Goal: Transaction & Acquisition: Purchase product/service

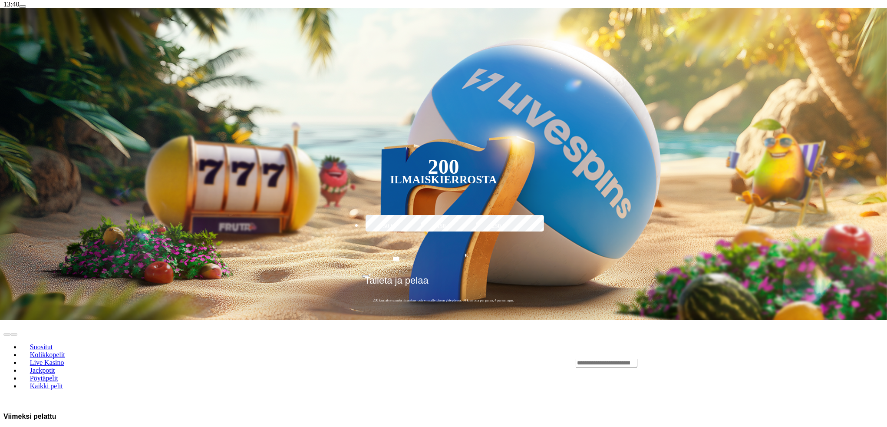
scroll to position [174, 0]
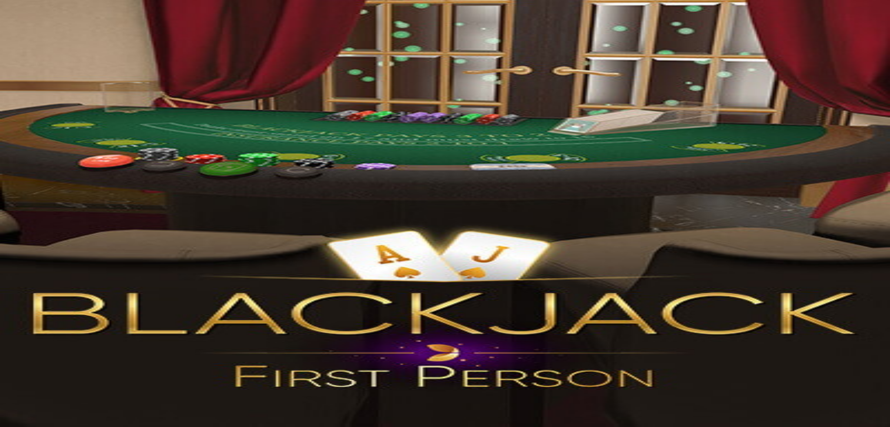
click at [21, 300] on span "fullscreen icon" at bounding box center [21, 300] width 0 height 0
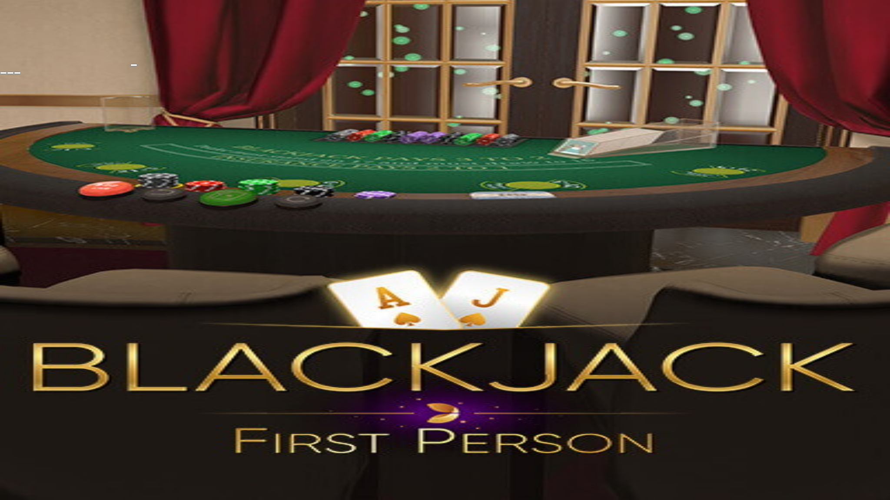
click at [3, 73] on span "close icon" at bounding box center [3, 73] width 0 height 0
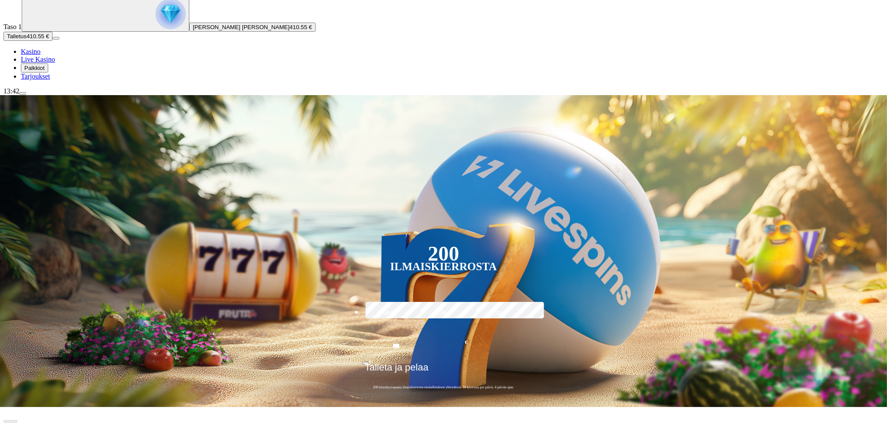
scroll to position [87, 0]
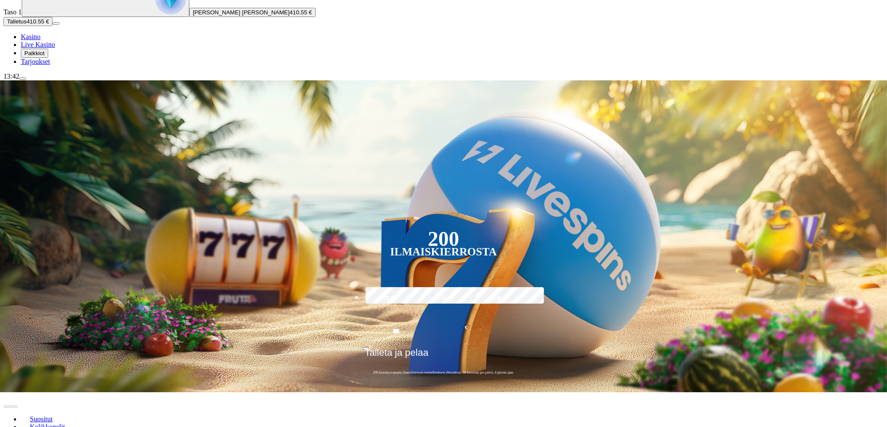
click at [68, 427] on span "Live Kasino" at bounding box center [46, 434] width 41 height 7
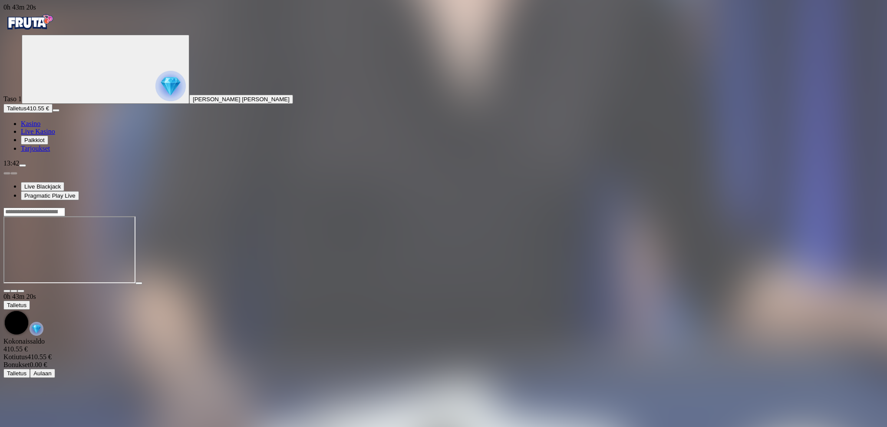
click at [831, 207] on div at bounding box center [443, 250] width 880 height 86
click at [24, 290] on button "button" at bounding box center [20, 291] width 7 height 3
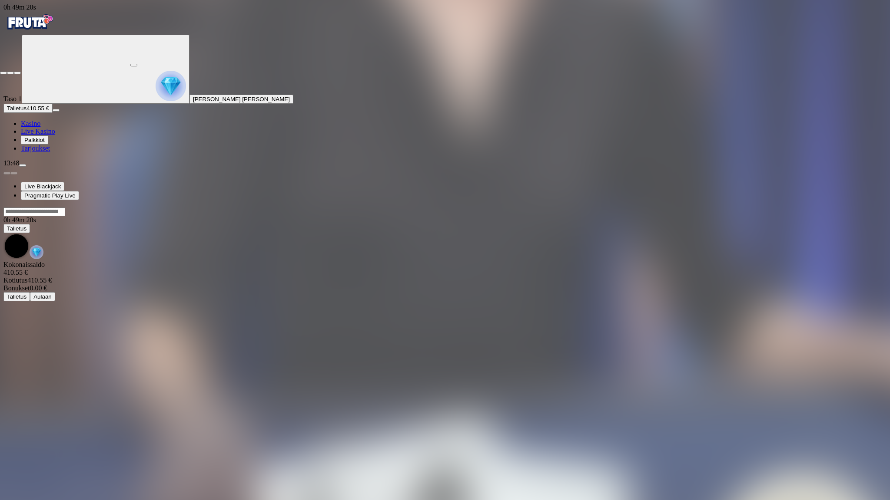
click at [3, 73] on span "close icon" at bounding box center [3, 73] width 0 height 0
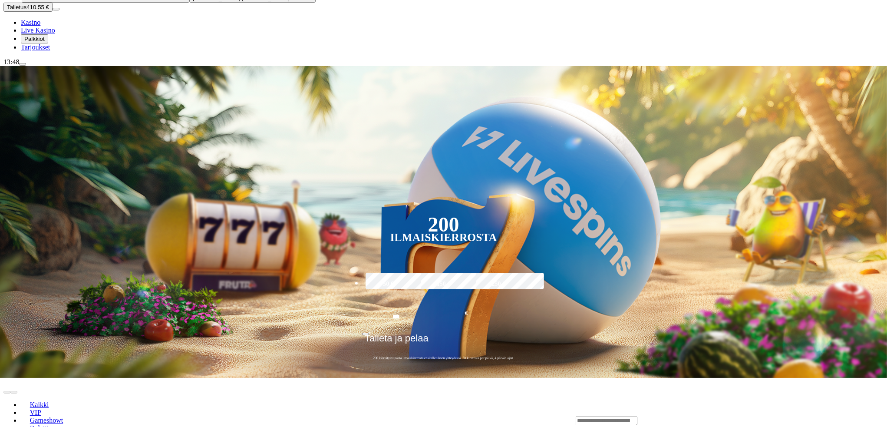
scroll to position [116, 0]
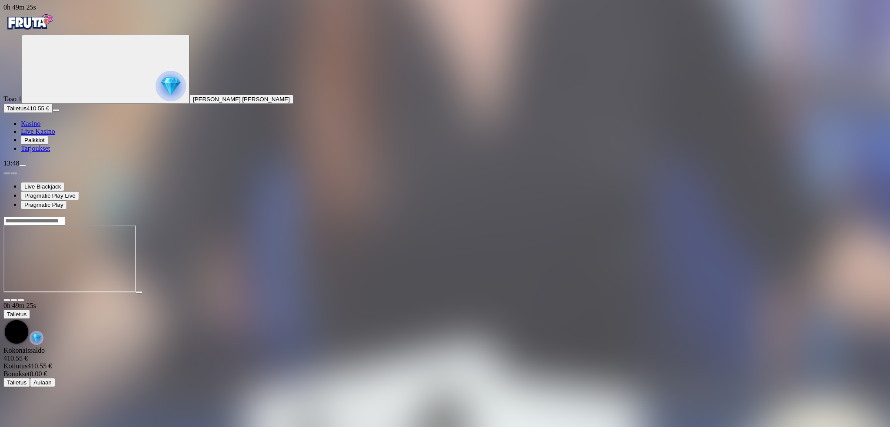
click at [21, 300] on span "fullscreen icon" at bounding box center [21, 300] width 0 height 0
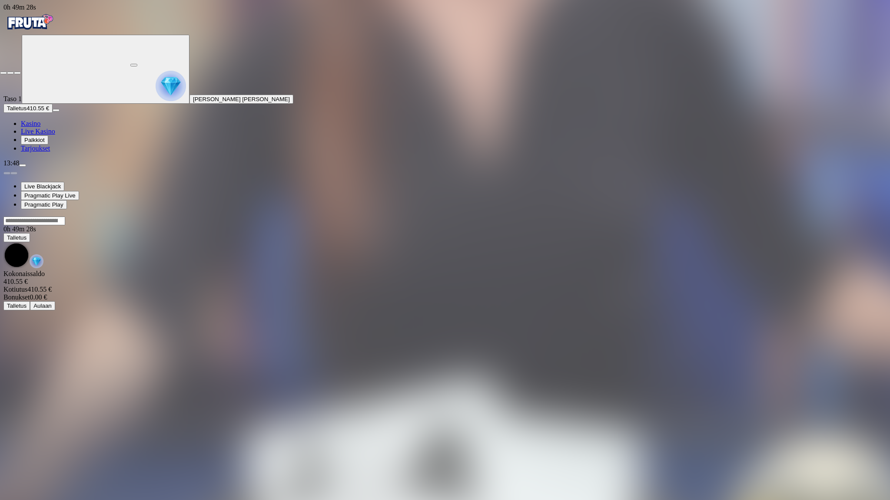
click at [3, 73] on span "close icon" at bounding box center [3, 73] width 0 height 0
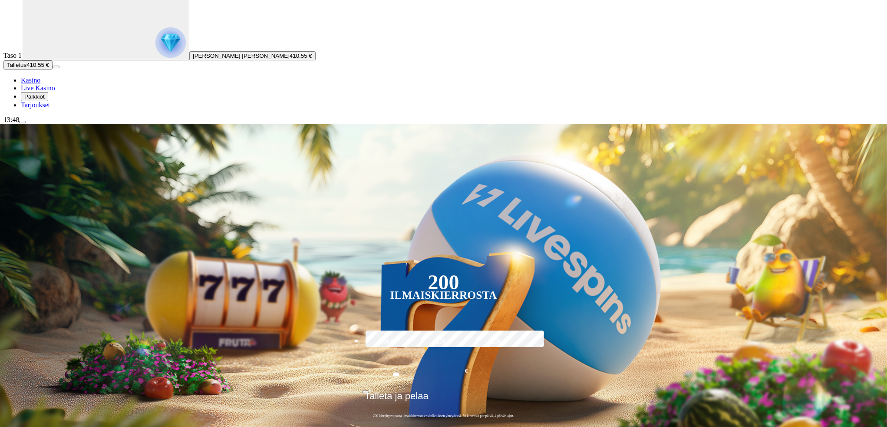
scroll to position [58, 0]
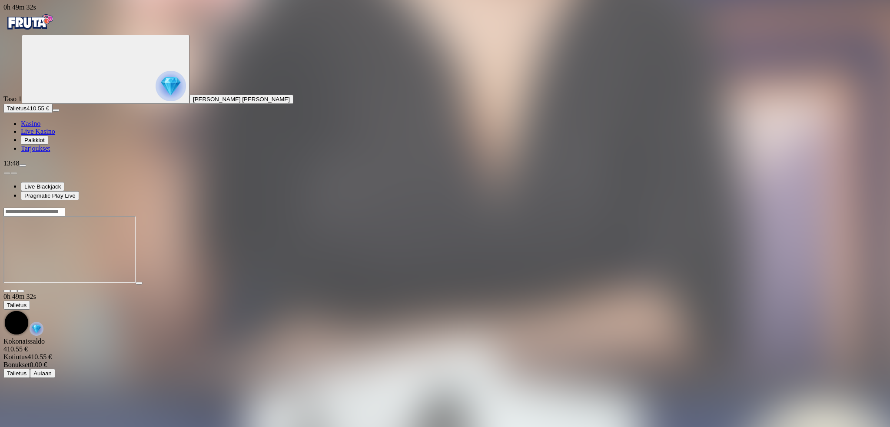
click at [24, 290] on button "button" at bounding box center [20, 291] width 7 height 3
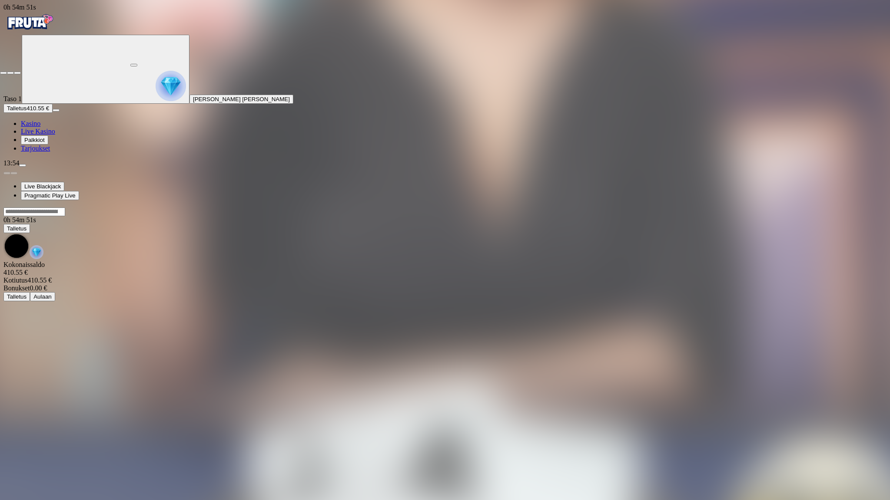
click at [3, 73] on span "close icon" at bounding box center [3, 73] width 0 height 0
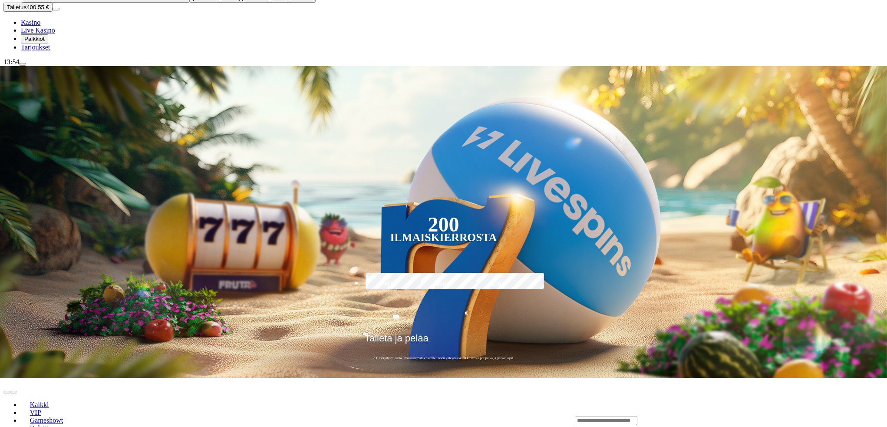
scroll to position [202, 0]
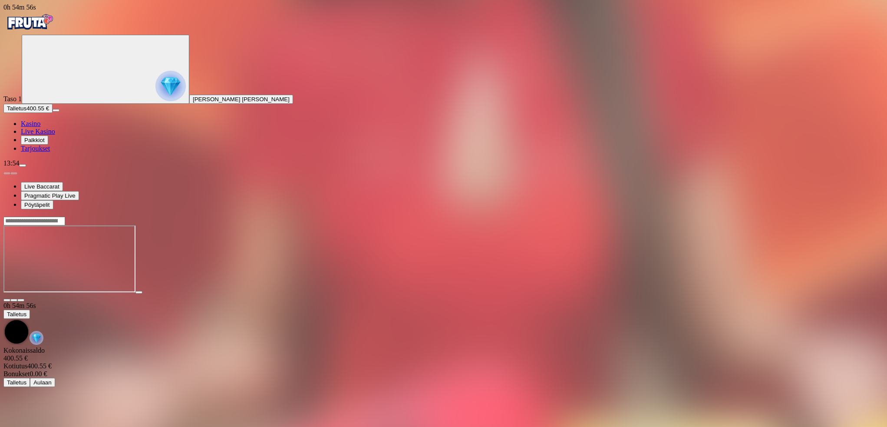
click at [21, 300] on span "fullscreen icon" at bounding box center [21, 300] width 0 height 0
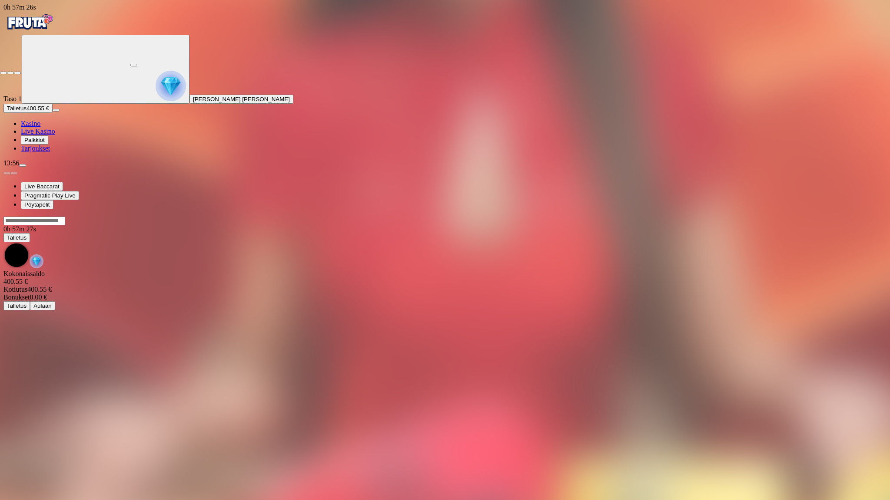
click at [3, 73] on span "close icon" at bounding box center [3, 73] width 0 height 0
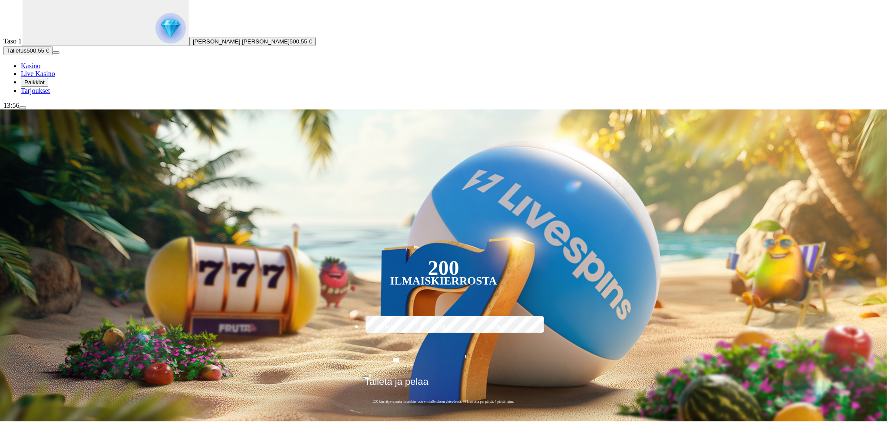
scroll to position [87, 0]
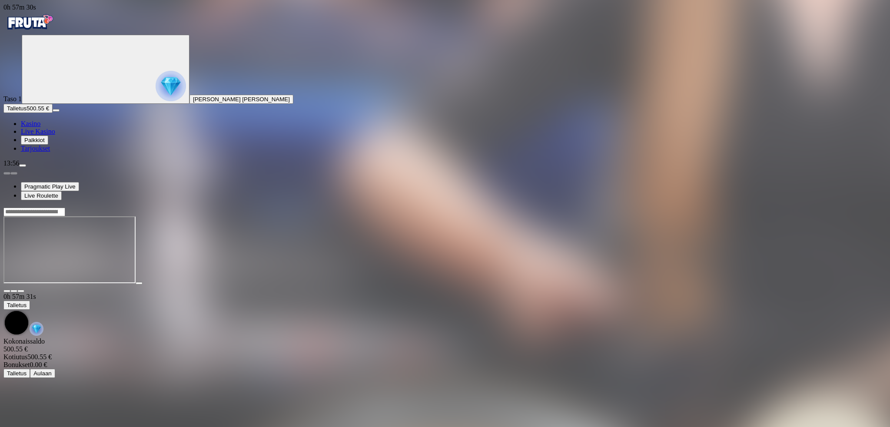
click at [21, 291] on span "fullscreen icon" at bounding box center [21, 291] width 0 height 0
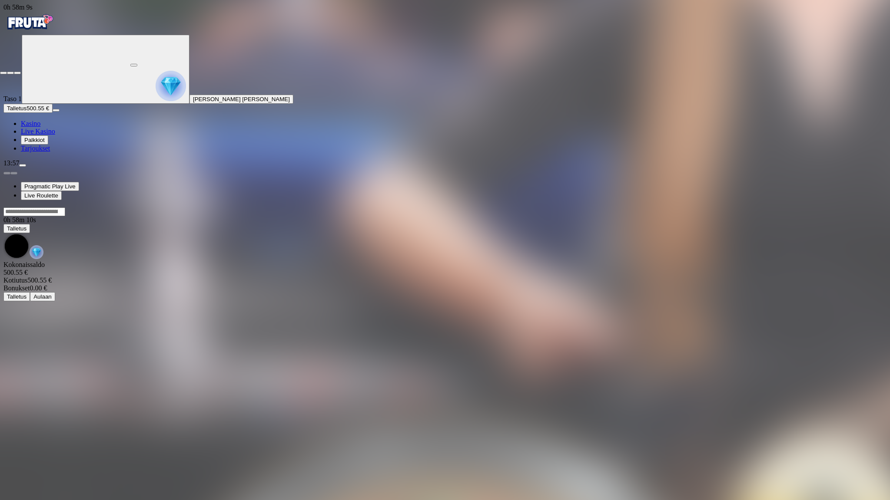
click at [3, 73] on span "close icon" at bounding box center [3, 73] width 0 height 0
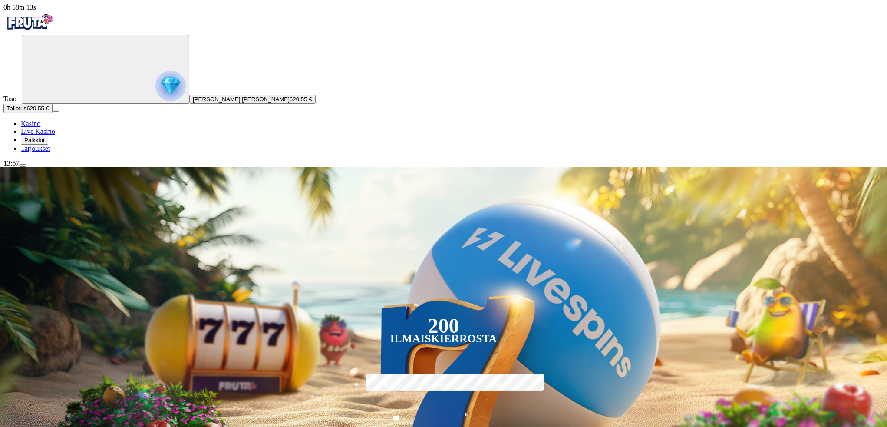
click at [23, 165] on span "menu icon" at bounding box center [23, 165] width 0 height 0
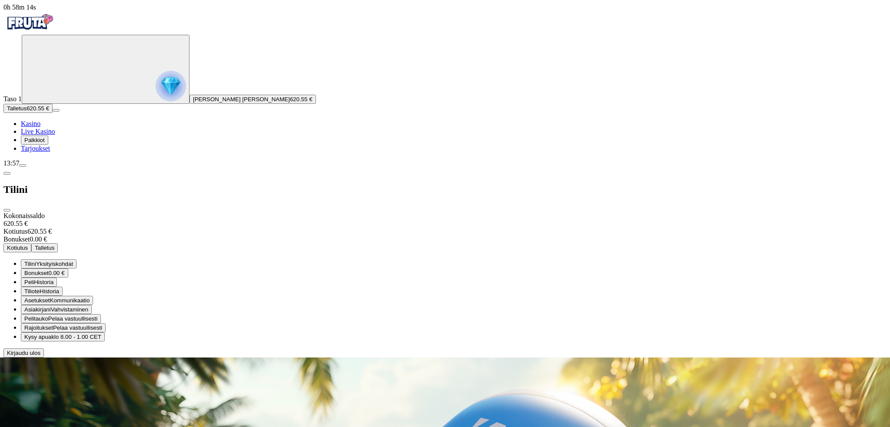
click at [28, 245] on span "Kotiutus" at bounding box center [17, 248] width 21 height 7
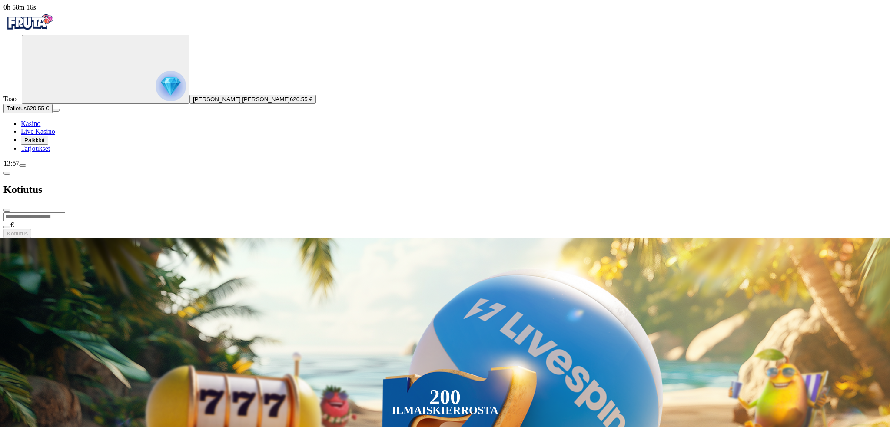
click at [65, 212] on input "number" at bounding box center [34, 216] width 62 height 9
type input "***"
click at [297, 167] on div "Kotiutus" at bounding box center [444, 189] width 883 height 45
click at [7, 210] on span "close icon" at bounding box center [7, 210] width 0 height 0
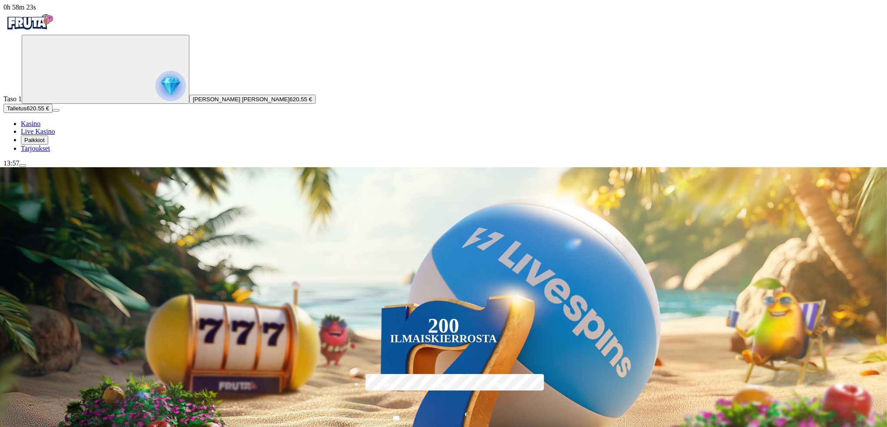
click at [23, 165] on span "menu icon" at bounding box center [23, 165] width 0 height 0
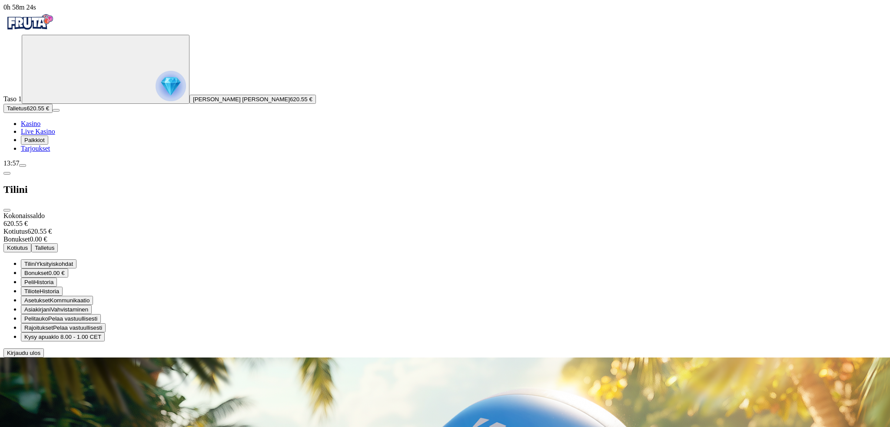
click at [28, 245] on span "Kotiutus" at bounding box center [17, 248] width 21 height 7
click at [145, 212] on div "Kokonaissaldo 620.55 € Kotiutus 620.55 € Bonukset 0.00 € Kotiutus Talletus Tili…" at bounding box center [444, 285] width 883 height 146
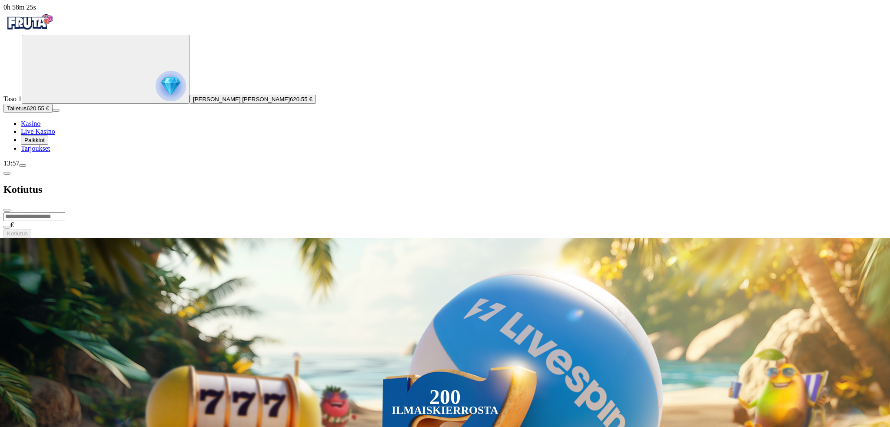
click at [65, 212] on input "number" at bounding box center [34, 216] width 62 height 9
type input "******"
click at [31, 229] on button "Kotiutus" at bounding box center [17, 233] width 28 height 9
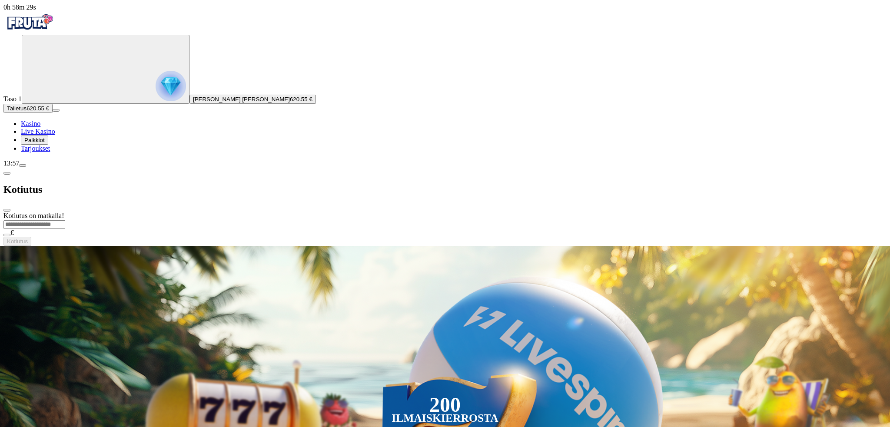
click at [284, 167] on div "Kotiutus" at bounding box center [444, 189] width 883 height 45
click at [7, 210] on span "close icon" at bounding box center [7, 210] width 0 height 0
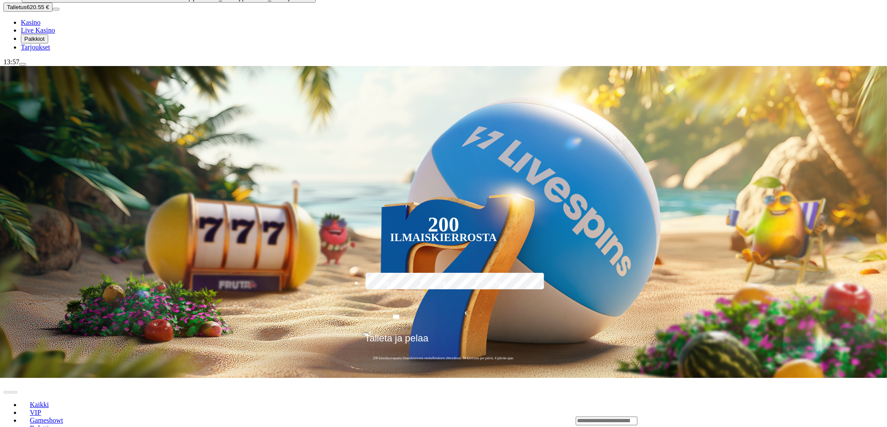
scroll to position [116, 0]
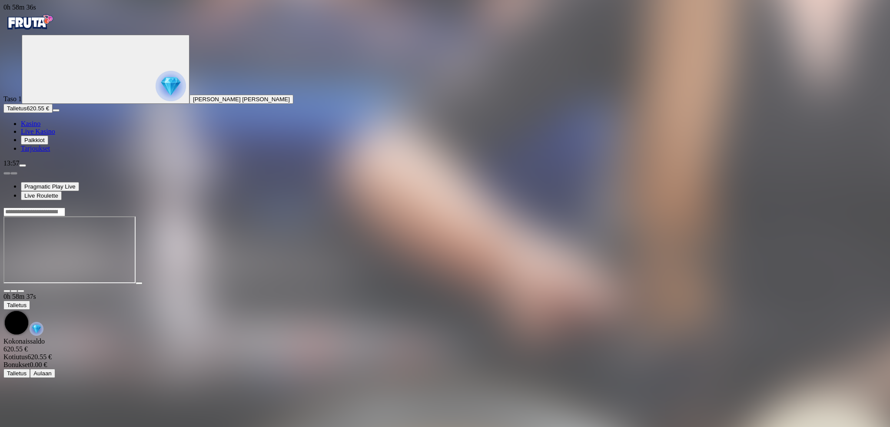
click at [21, 291] on span "fullscreen icon" at bounding box center [21, 291] width 0 height 0
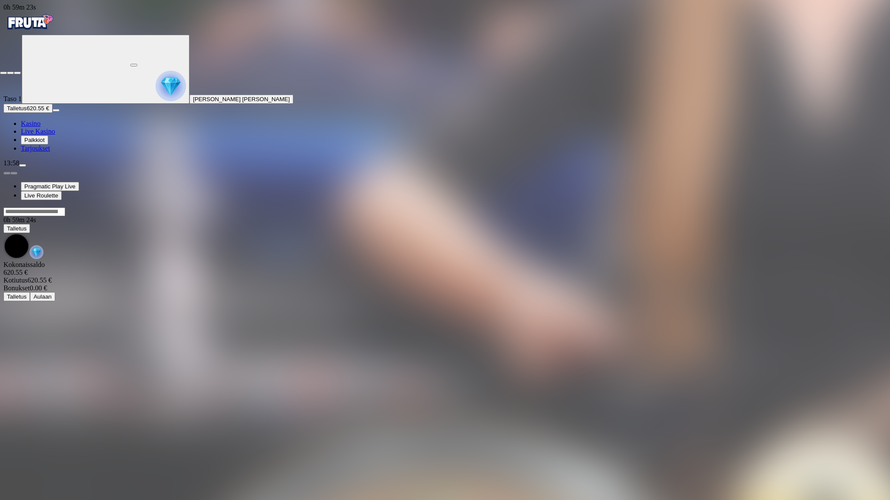
click at [3, 73] on span "close icon" at bounding box center [3, 73] width 0 height 0
